Goal: Transaction & Acquisition: Purchase product/service

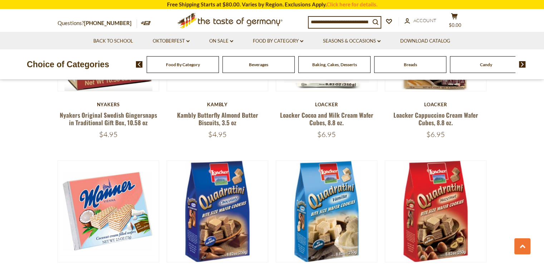
scroll to position [1009, 0]
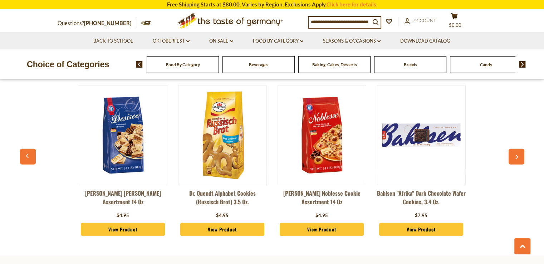
scroll to position [1939, 0]
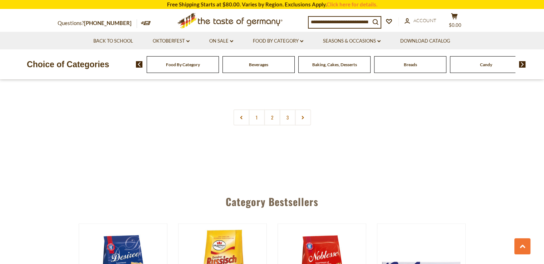
drag, startPoint x: 291, startPoint y: 114, endPoint x: 294, endPoint y: 112, distance: 4.0
click at [292, 114] on link "3" at bounding box center [287, 117] width 16 height 16
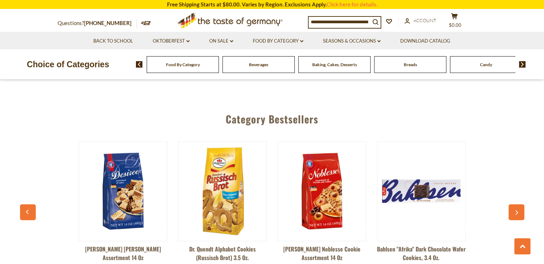
scroll to position [838, 0]
